Goal: Task Accomplishment & Management: Complete application form

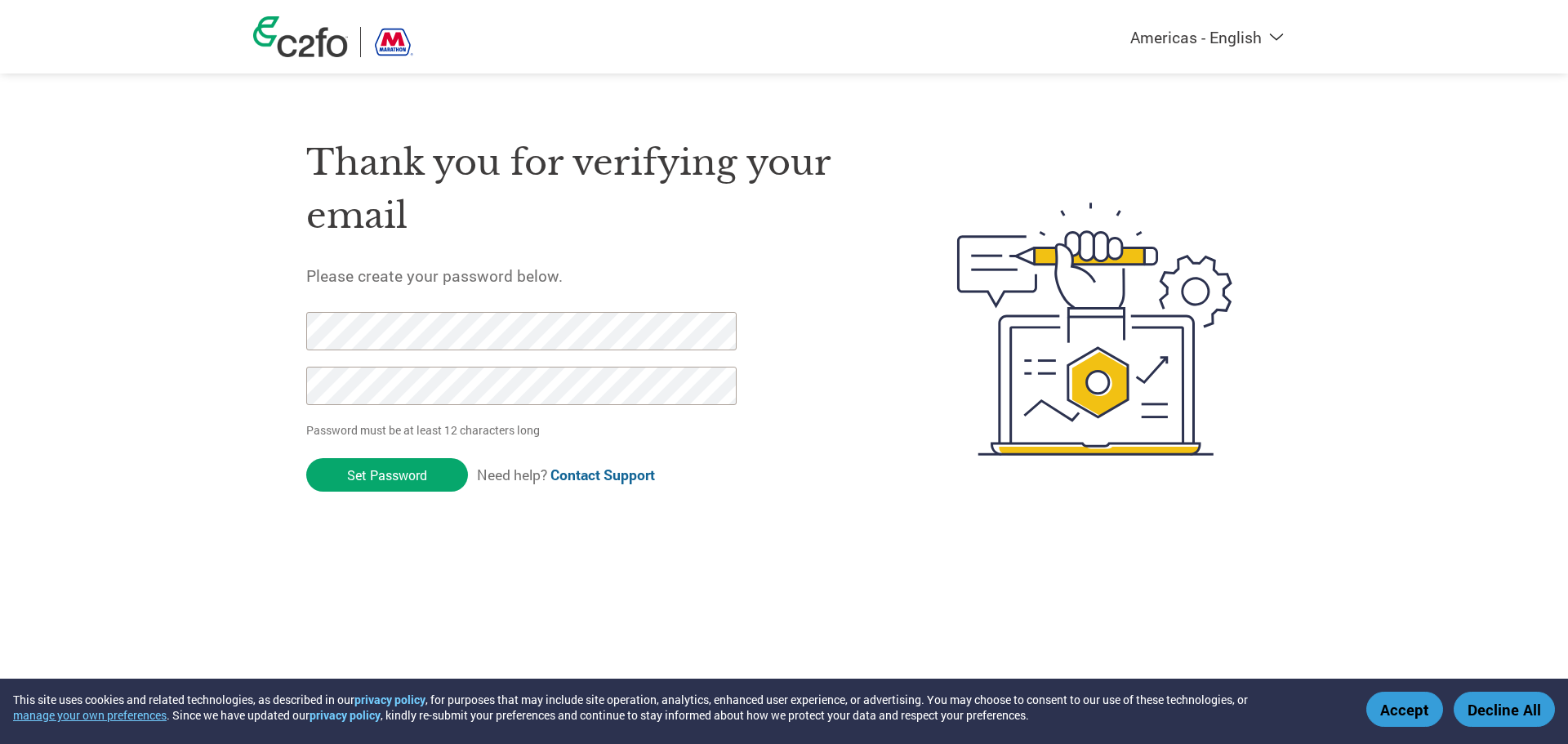
click at [638, 172] on h1 "Thank you for verifying your email" at bounding box center [593, 189] width 573 height 105
click at [725, 331] on span at bounding box center [727, 330] width 13 height 13
click at [859, 472] on div "Thank you for verifying your email Please create your password below. Password …" at bounding box center [593, 328] width 573 height 433
click at [877, 442] on div "Thank you for verifying your email Please create your password below. Password …" at bounding box center [593, 328] width 573 height 433
click at [293, 45] on img at bounding box center [301, 37] width 95 height 41
